Goal: Task Accomplishment & Management: Manage account settings

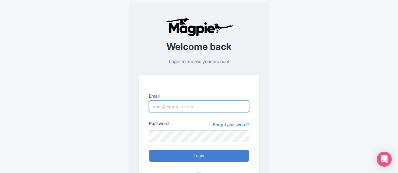
click at [185, 103] on input "Email" at bounding box center [199, 106] width 100 height 12
drag, startPoint x: 231, startPoint y: 104, endPoint x: 185, endPoint y: 105, distance: 45.1
click at [185, 105] on input "[PERSON_NAME][DOMAIN_NAME][EMAIL_ADDRESS][PERSON_NAME][DOMAIN_NAME]" at bounding box center [199, 106] width 100 height 12
type input "[PERSON_NAME][DOMAIN_NAME][EMAIL_ADDRESS][PERSON_NAME][DOMAIN_NAME]"
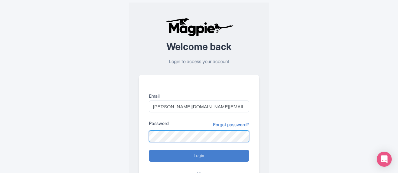
click at [149, 149] on input "Login" at bounding box center [199, 155] width 100 height 12
type input "Logging in..."
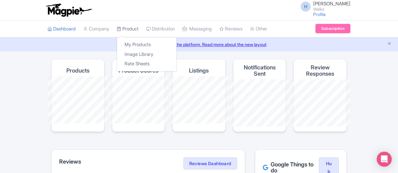
click at [117, 30] on link "Product" at bounding box center [128, 28] width 22 height 17
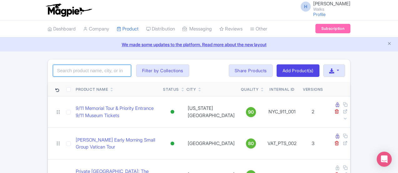
click at [58, 70] on input "search" at bounding box center [92, 71] width 78 height 12
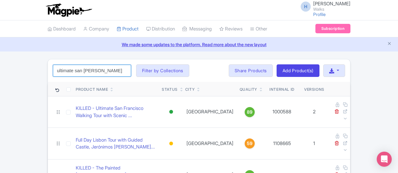
type input "ultimate san juan"
click button "Search" at bounding box center [0, 0] width 0 height 0
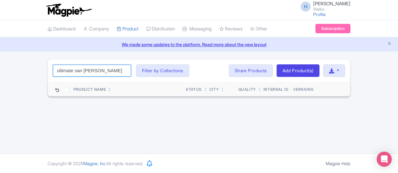
drag, startPoint x: 66, startPoint y: 71, endPoint x: 8, endPoint y: 78, distance: 58.0
click at [48, 78] on div "ultimate san juan Search Filter by Collections Amsterdam Athens Barcelona Bolog…" at bounding box center [199, 70] width 303 height 23
type input "san juan"
click button "Search" at bounding box center [0, 0] width 0 height 0
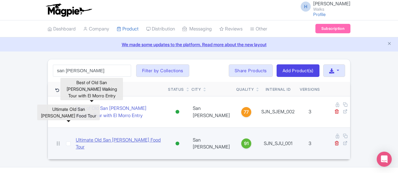
click at [85, 136] on link "Ultimate Old San Juan Food Tour" at bounding box center [119, 143] width 87 height 14
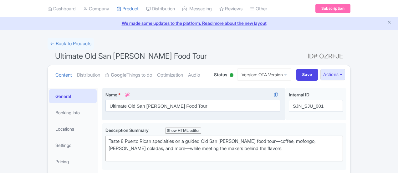
scroll to position [31, 0]
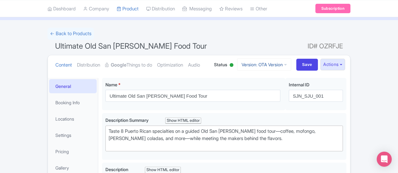
click at [292, 62] on link "Version: OTA Version" at bounding box center [264, 64] width 54 height 12
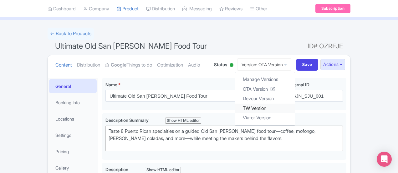
click at [295, 109] on link "TW Version" at bounding box center [266, 108] width 60 height 10
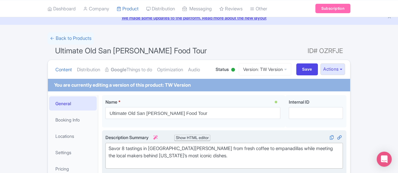
scroll to position [63, 0]
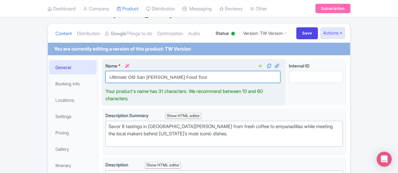
drag, startPoint x: 129, startPoint y: 79, endPoint x: 79, endPoint y: 79, distance: 50.1
click at [106, 79] on input "Ultimate Old San [PERSON_NAME] Food Tour" at bounding box center [193, 77] width 175 height 12
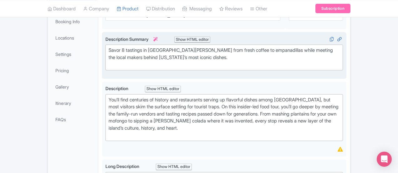
scroll to position [125, 0]
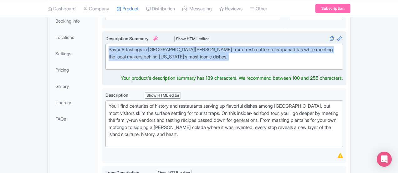
drag, startPoint x: 96, startPoint y: 65, endPoint x: 74, endPoint y: 50, distance: 26.3
click at [102, 50] on div "Savor 8 tastings in Old San Juan from fresh coffee to empanadillas while meetin…" at bounding box center [224, 58] width 245 height 54
type trix-editor "<div>Savor 8 tastings in Old San Juan from fresh coffee to empanadillas while m…"
copy div "Savor 8 tastings in Old San Juan from fresh coffee to empanadillas while meetin…"
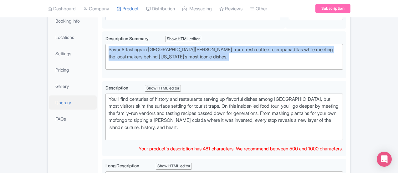
drag, startPoint x: 207, startPoint y: 116, endPoint x: 44, endPoint y: 97, distance: 164.3
type trix-editor "<div>You’ll find centuries of history and restaurants serving up flavorful dish…"
copy div "You’ll find centuries of history and restaurants serving up flavorful dishes am…"
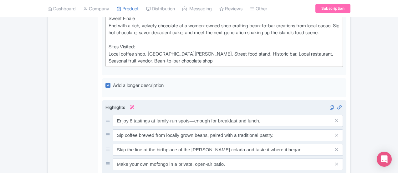
scroll to position [439, 0]
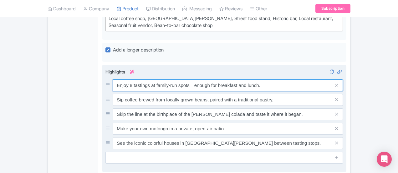
drag, startPoint x: 86, startPoint y: 55, endPoint x: 234, endPoint y: 55, distance: 147.8
click at [234, 79] on input "Enjoy 8 tastings at family-run spots—enough for breakfast and lunch." at bounding box center [228, 85] width 231 height 12
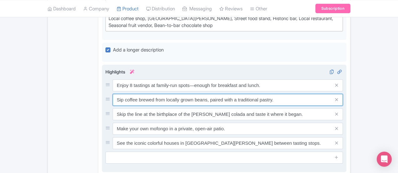
drag, startPoint x: 85, startPoint y: 69, endPoint x: 246, endPoint y: 72, distance: 161.3
click at [246, 94] on input "Sip coffee brewed from locally grown beans, paired with a traditional pastry." at bounding box center [228, 100] width 231 height 12
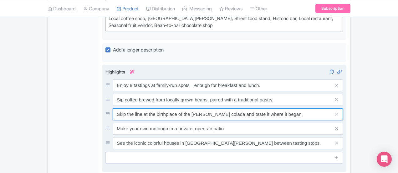
drag, startPoint x: 90, startPoint y: 83, endPoint x: 266, endPoint y: 88, distance: 176.1
click at [266, 108] on input "Skip the line at the birthplace of the piña colada and taste it where it began." at bounding box center [228, 114] width 231 height 12
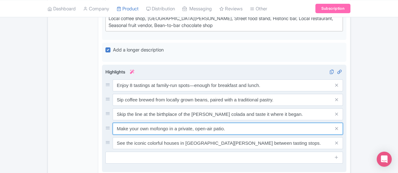
drag, startPoint x: 202, startPoint y: 96, endPoint x: 81, endPoint y: 103, distance: 121.1
click at [106, 122] on div "Make your own mofongo in a private, open-air patio." at bounding box center [225, 128] width 238 height 12
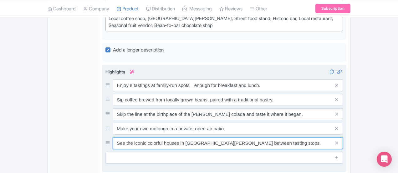
drag, startPoint x: 87, startPoint y: 112, endPoint x: 236, endPoint y: 117, distance: 148.9
click at [236, 137] on input "See the iconic colorful houses in Old San Juan between tasting stops." at bounding box center [228, 143] width 231 height 12
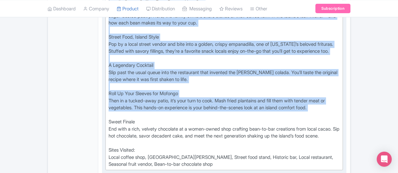
scroll to position [313, 0]
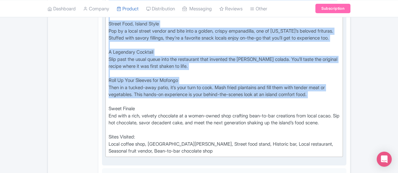
drag, startPoint x: 78, startPoint y: 75, endPoint x: 311, endPoint y: 98, distance: 234.5
click at [311, 98] on trix-editor "Locally Grown Coffee: From Bean to Your Cup Your morning begins with the rich a…" at bounding box center [225, 70] width 238 height 174
type trix-editor "<div>Locally Grown Coffee: From Bean to Your Cup&nbsp;<br>Your morning begins w…"
copy div "Locally Grown Coffee: From Bean to Your Cup Your morning begins with the rich a…"
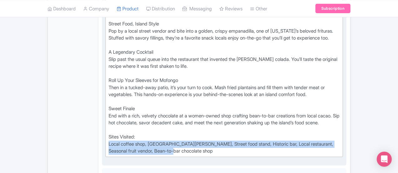
drag, startPoint x: 80, startPoint y: 121, endPoint x: 372, endPoint y: 122, distance: 292.6
click at [340, 122] on div "Locally Grown Coffee: From Bean to Your Cup Your morning begins with the rich a…" at bounding box center [224, 69] width 231 height 169
copy div "Local coffee shop, Old San Juan, Street food stand, Historic bar, Local restaur…"
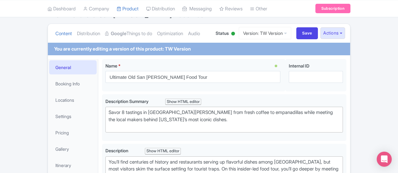
scroll to position [0, 0]
